Goal: Information Seeking & Learning: Find specific fact

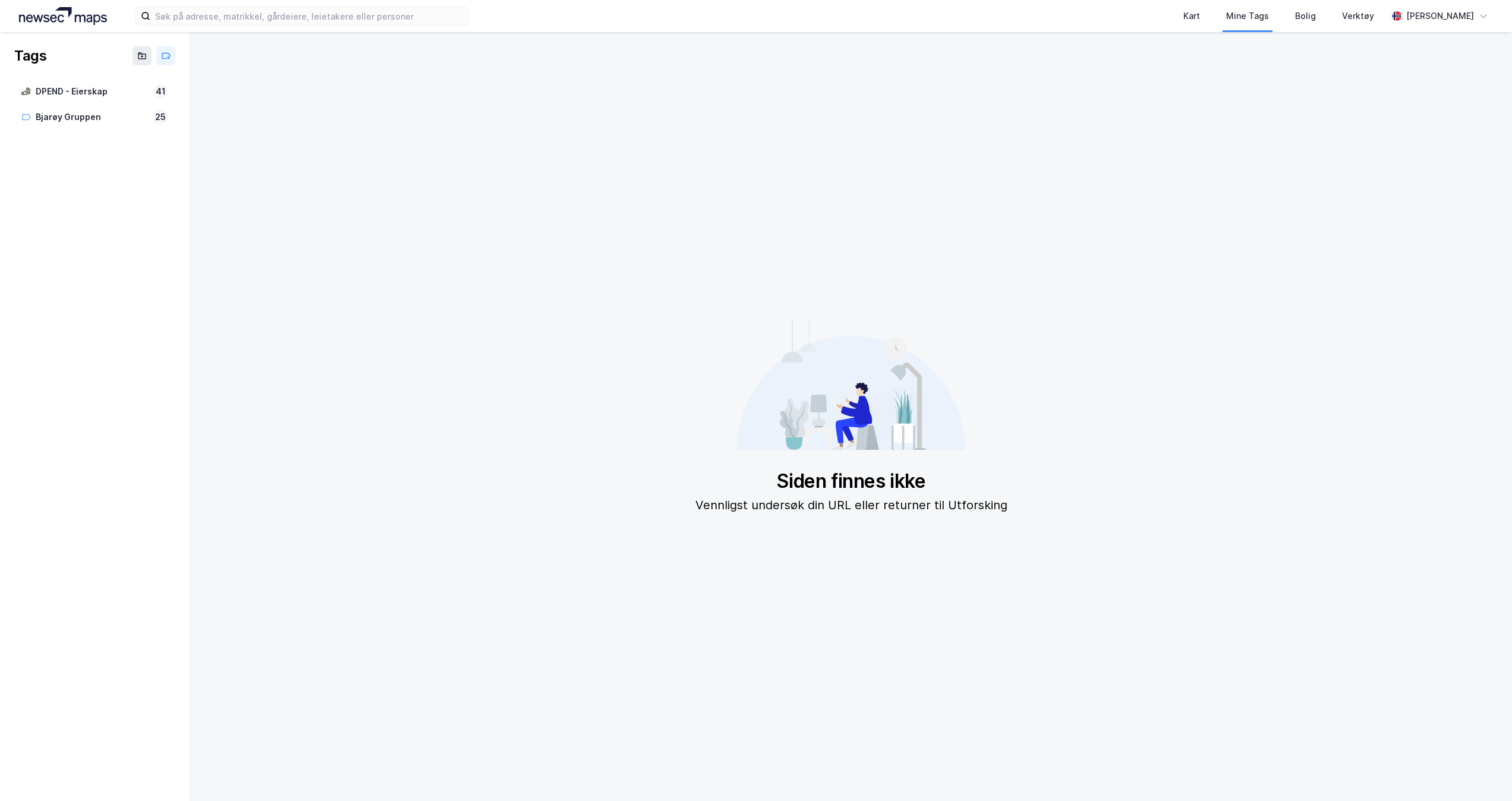
click at [74, 17] on img at bounding box center [63, 16] width 88 height 18
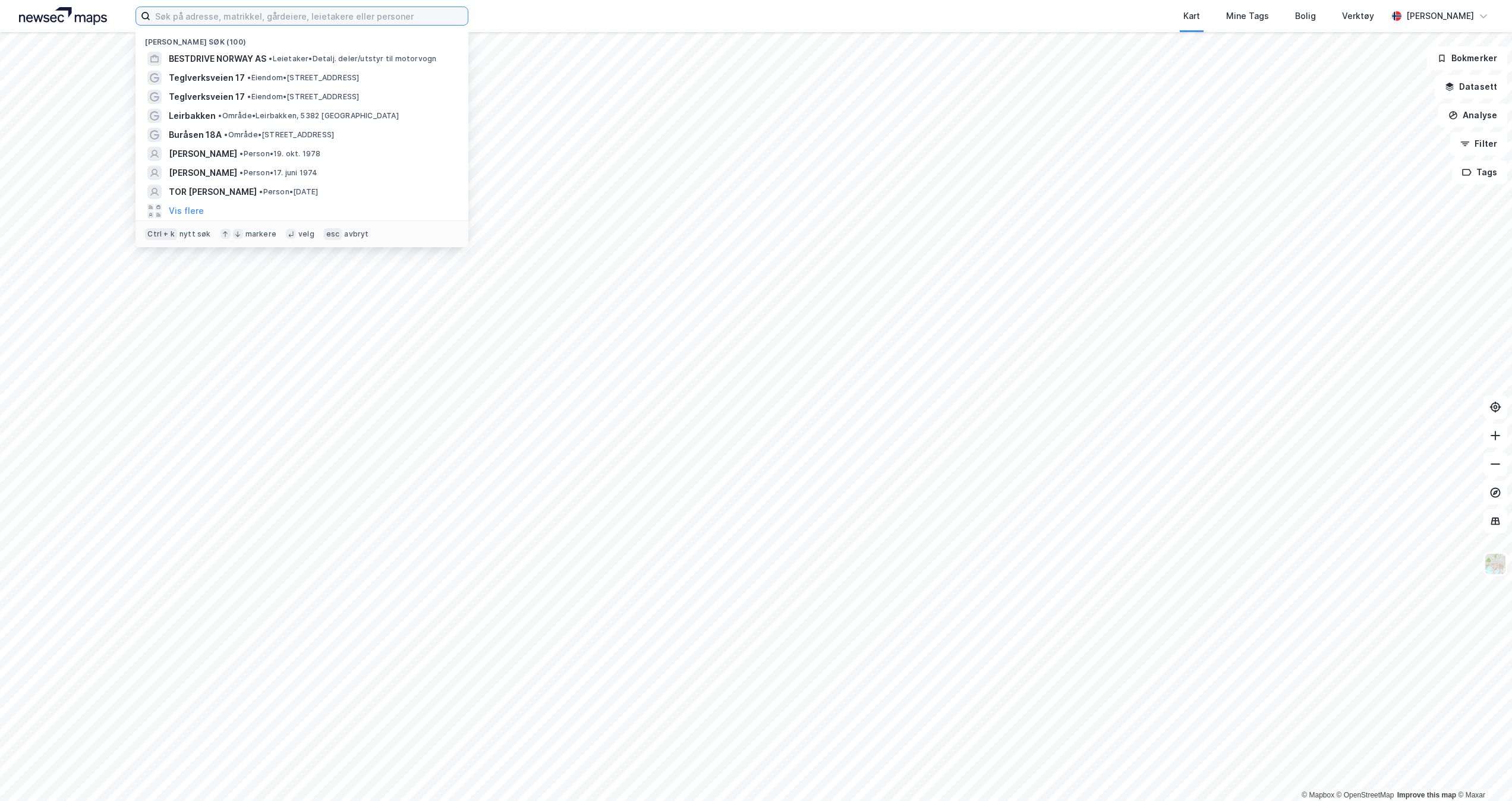
click at [339, 20] on input at bounding box center [309, 16] width 317 height 18
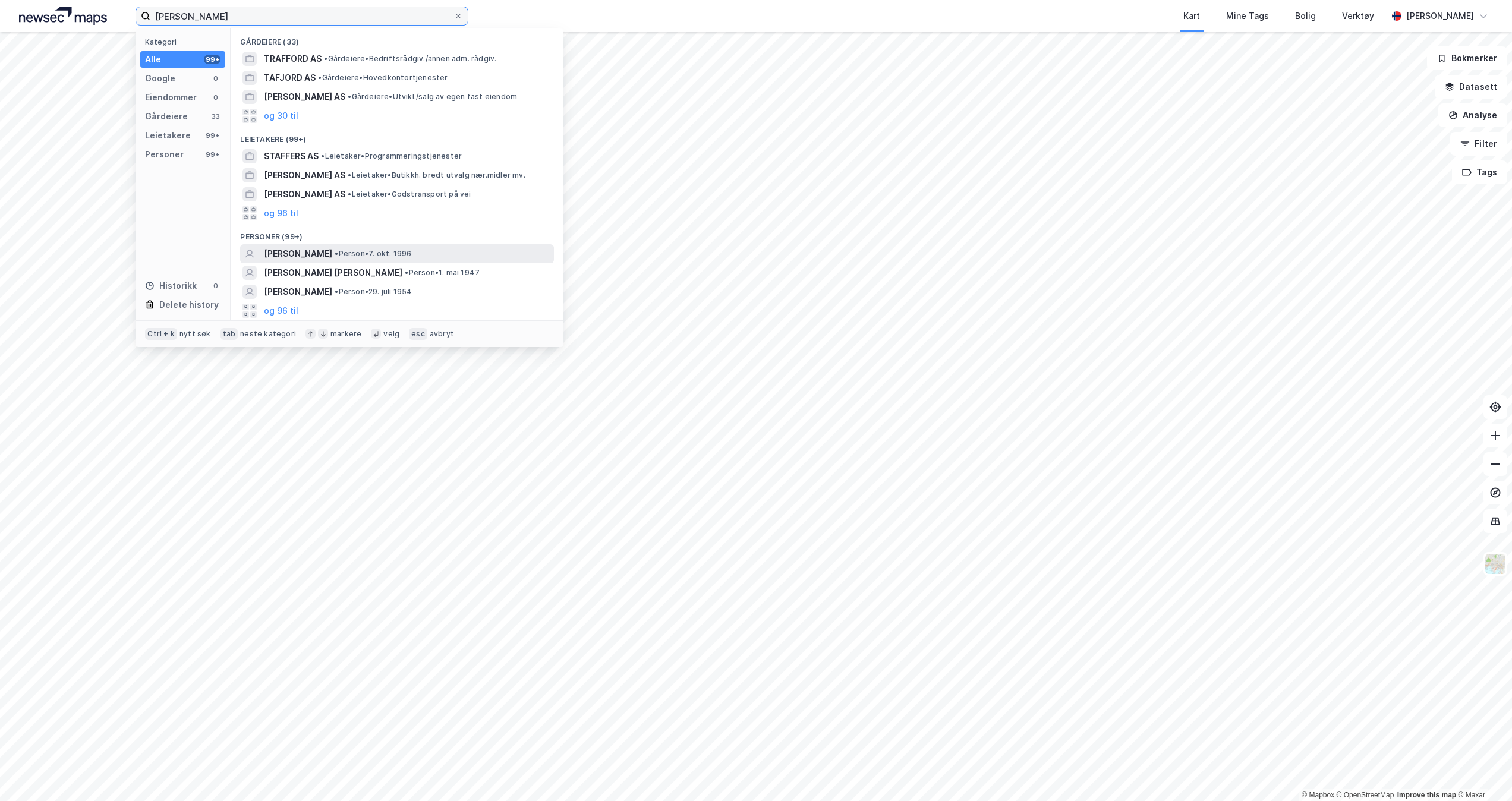
type input "[PERSON_NAME]"
click at [323, 248] on span "[PERSON_NAME]" at bounding box center [298, 254] width 68 height 15
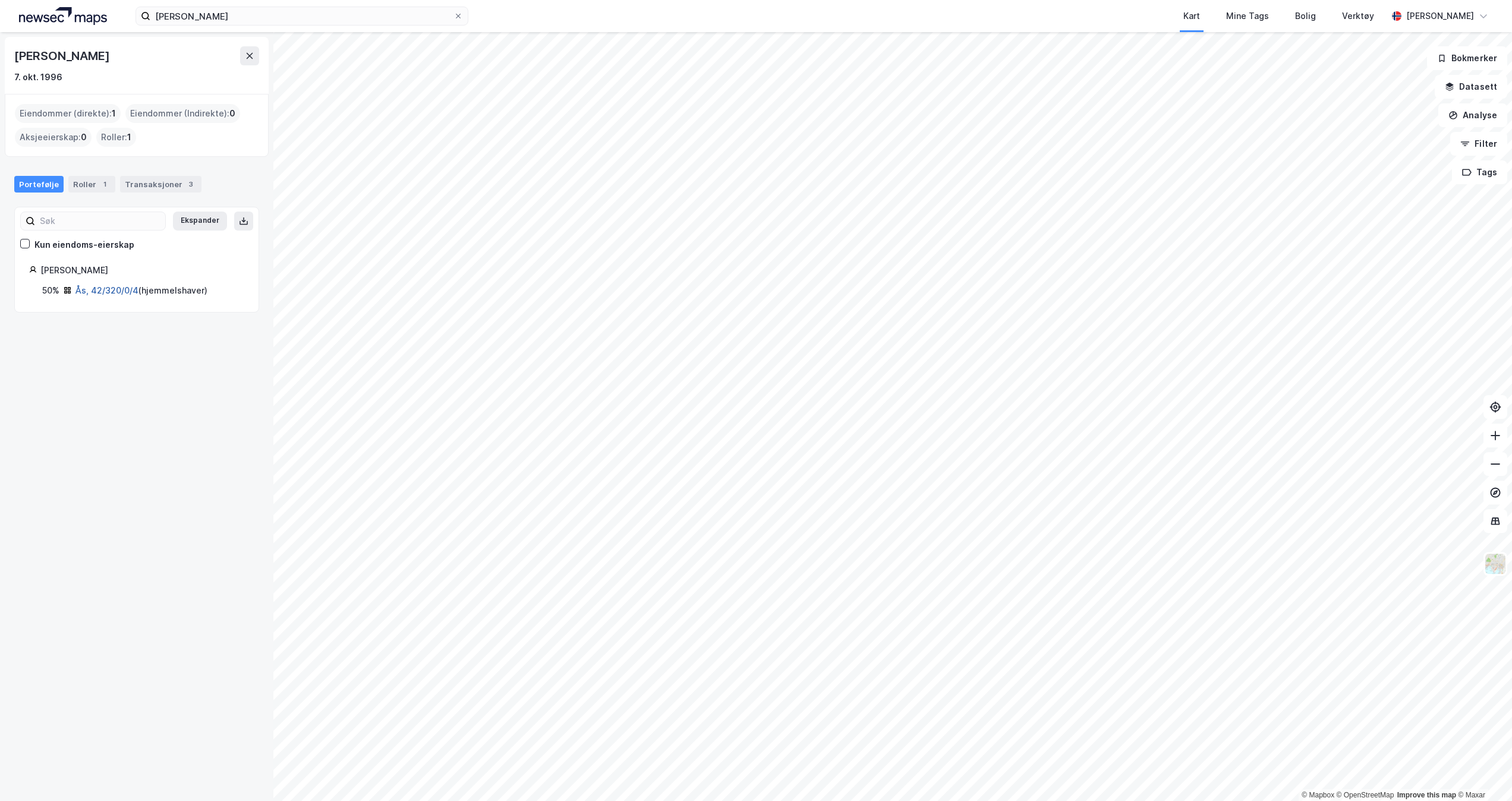
click at [126, 294] on link "Ås, 42/320/0/4" at bounding box center [107, 290] width 63 height 10
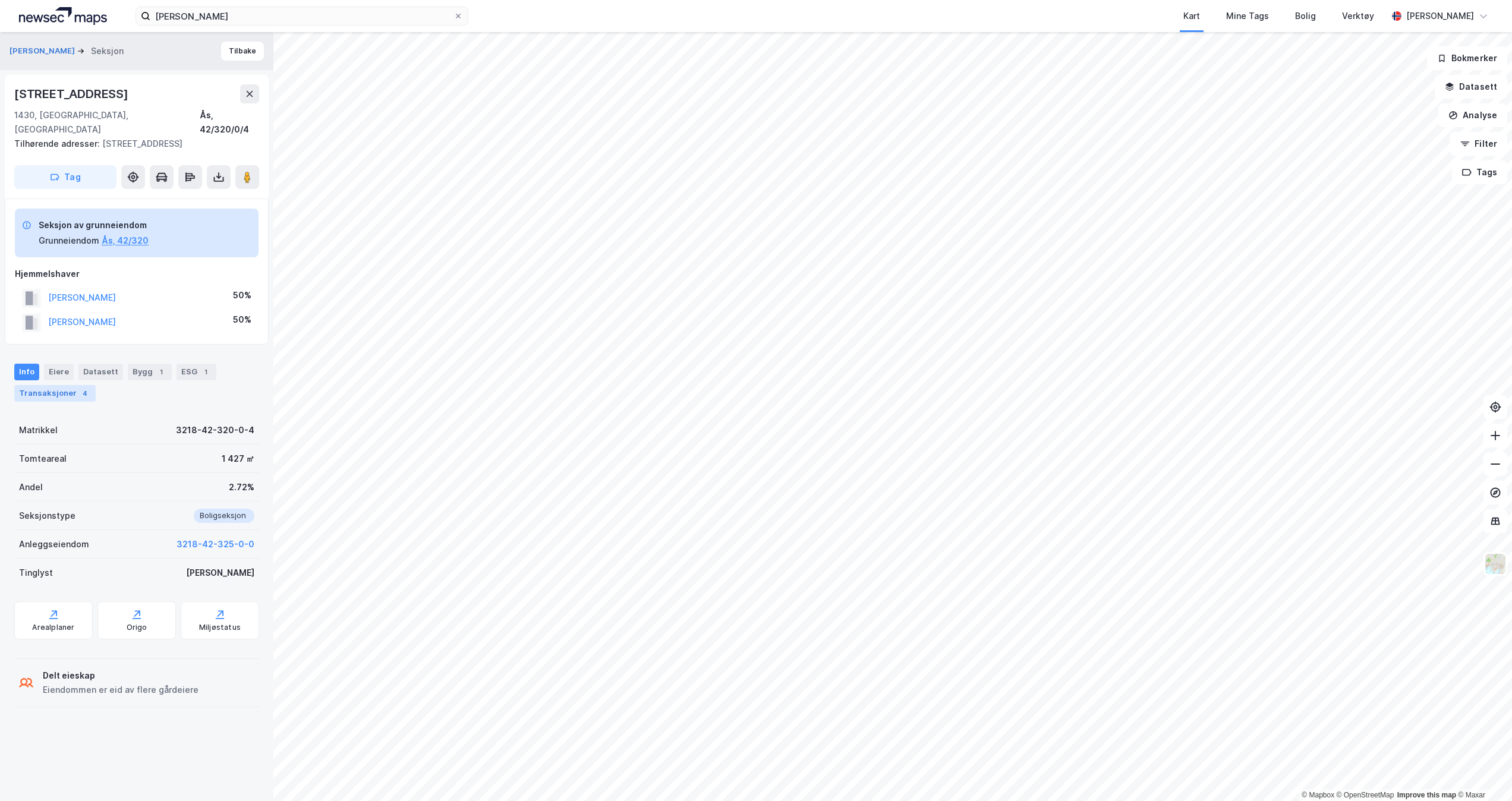
click at [58, 385] on div "Transaksjoner 4" at bounding box center [55, 393] width 81 height 17
